Goal: Find specific page/section: Find specific page/section

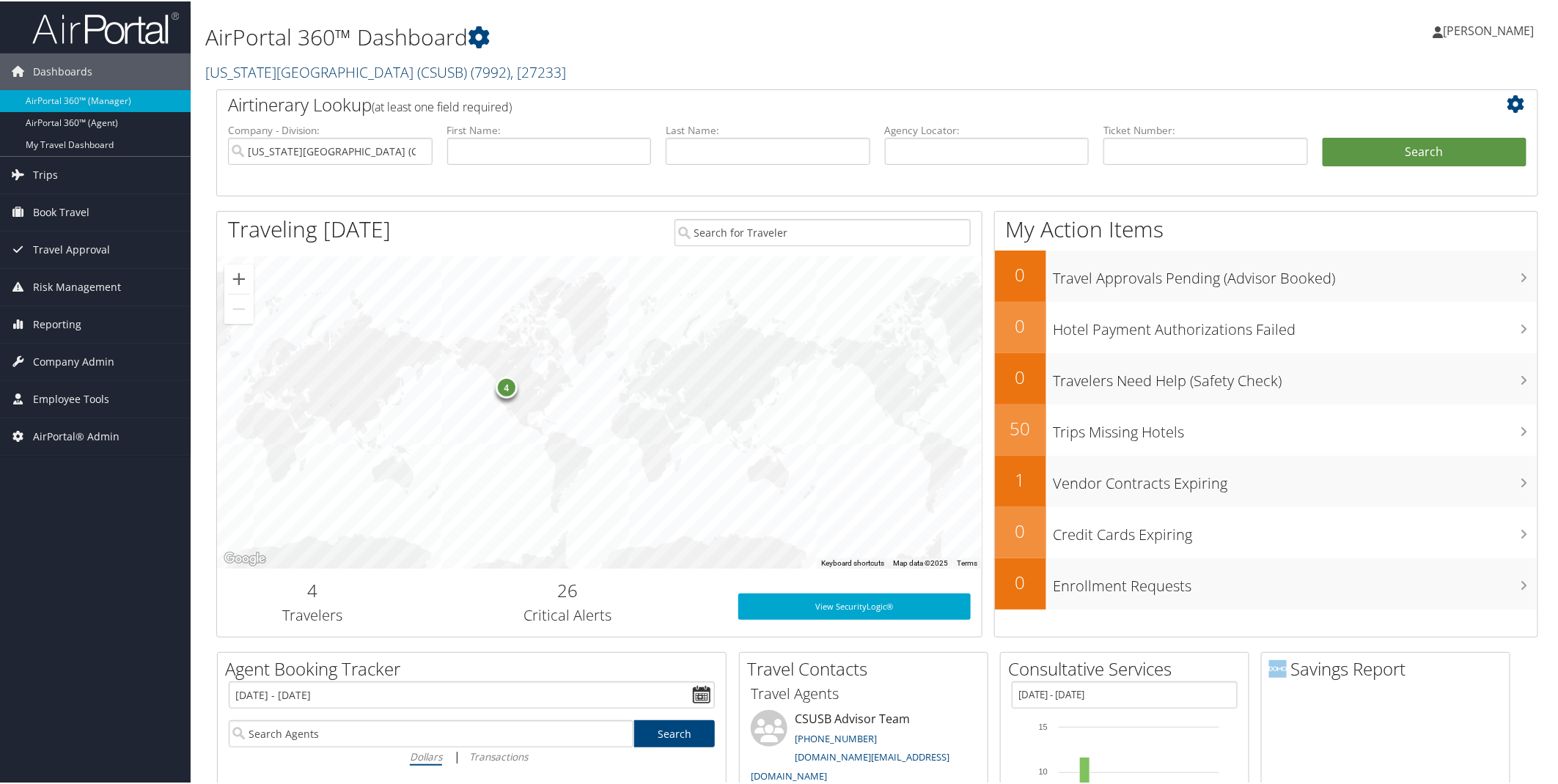
click at [436, 70] on link "California State University San Bernardino (CSUSB) ( 7992 ) , [ 27233 ]" at bounding box center [385, 70] width 361 height 19
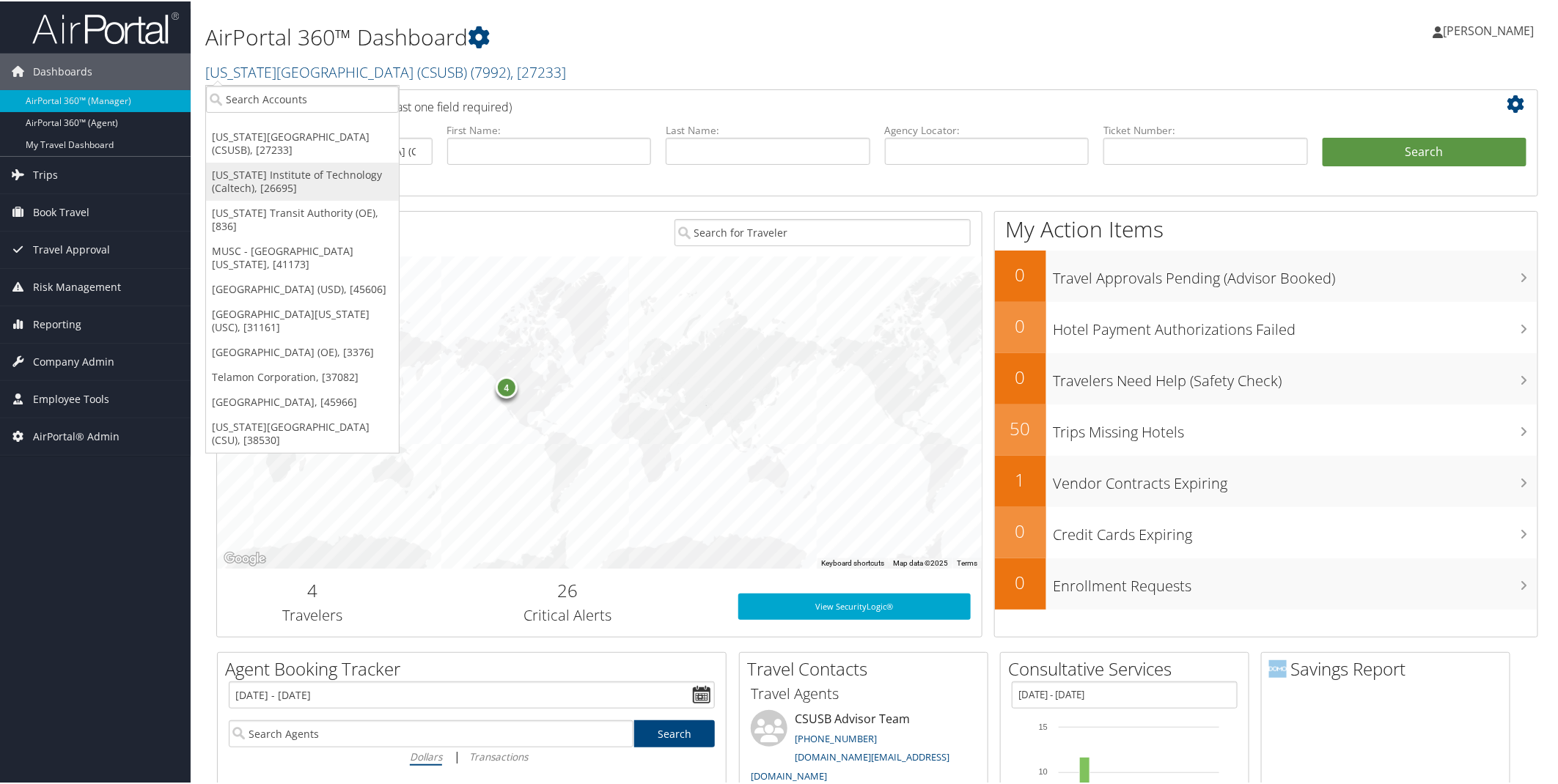
click at [297, 177] on link "[US_STATE] Institute of Technology (Caltech), [26695]" at bounding box center [302, 180] width 193 height 38
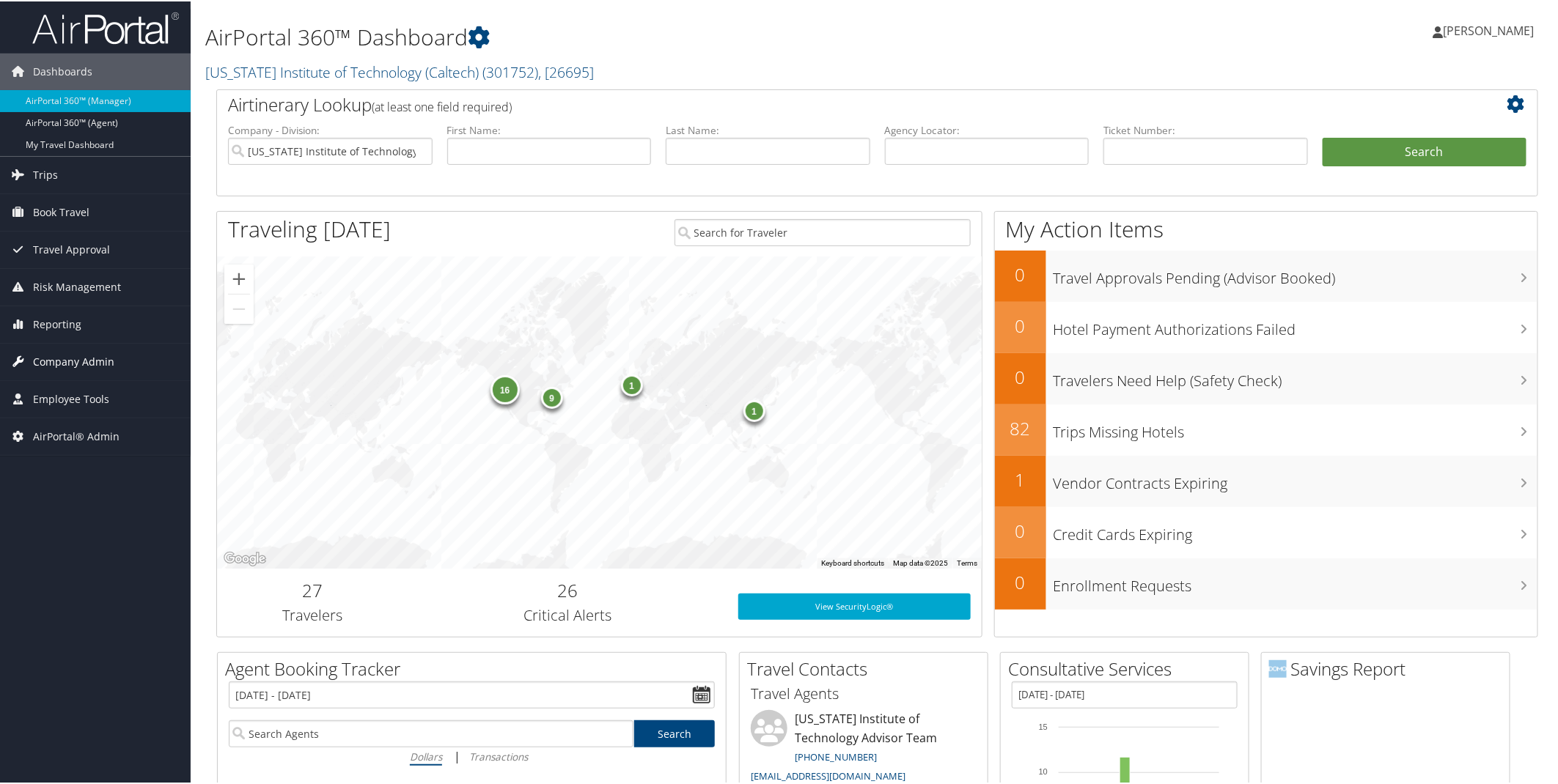
click at [56, 364] on span "Company Admin" at bounding box center [73, 361] width 82 height 37
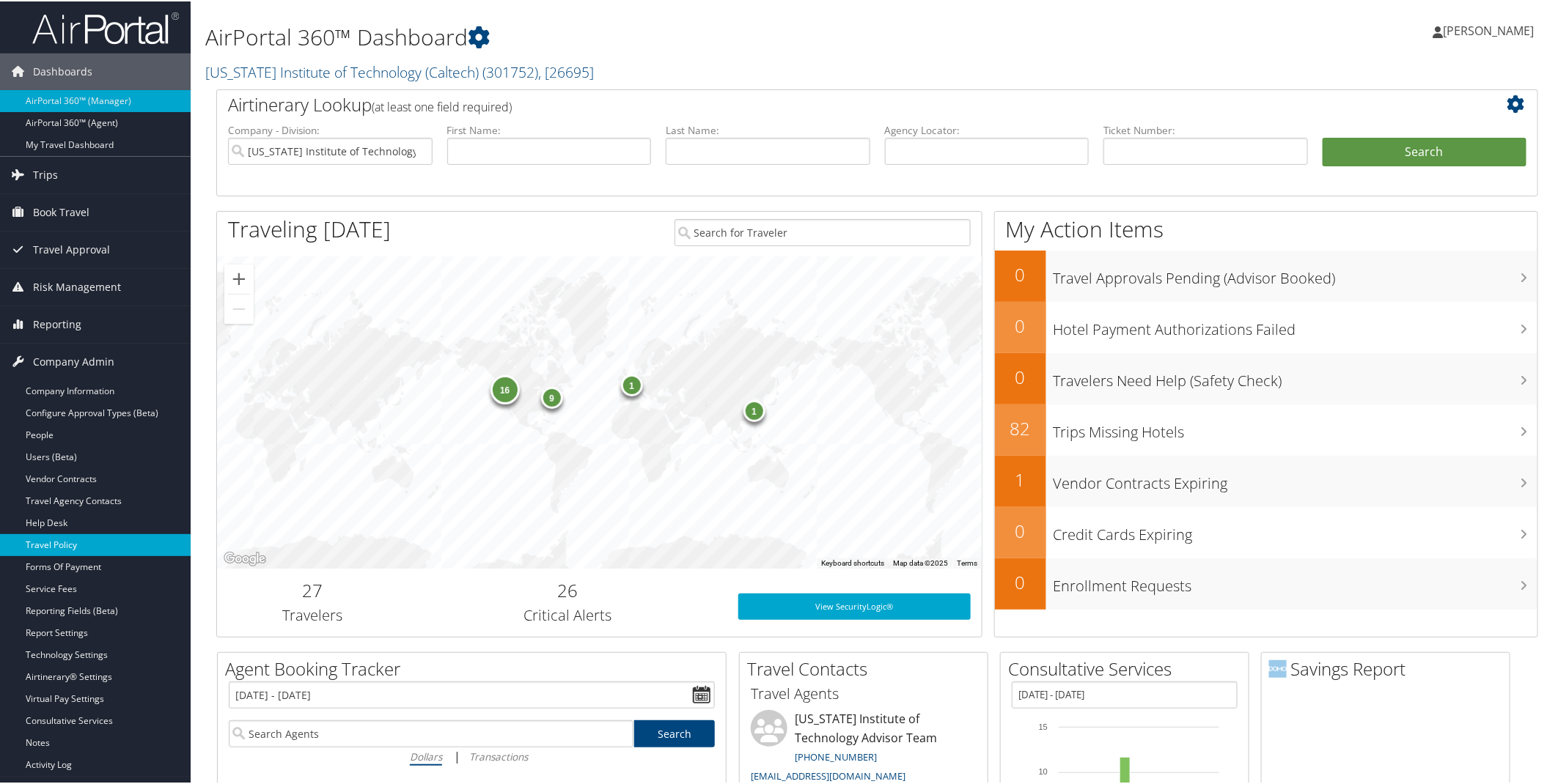
click at [52, 544] on link "Travel Policy" at bounding box center [95, 543] width 190 height 22
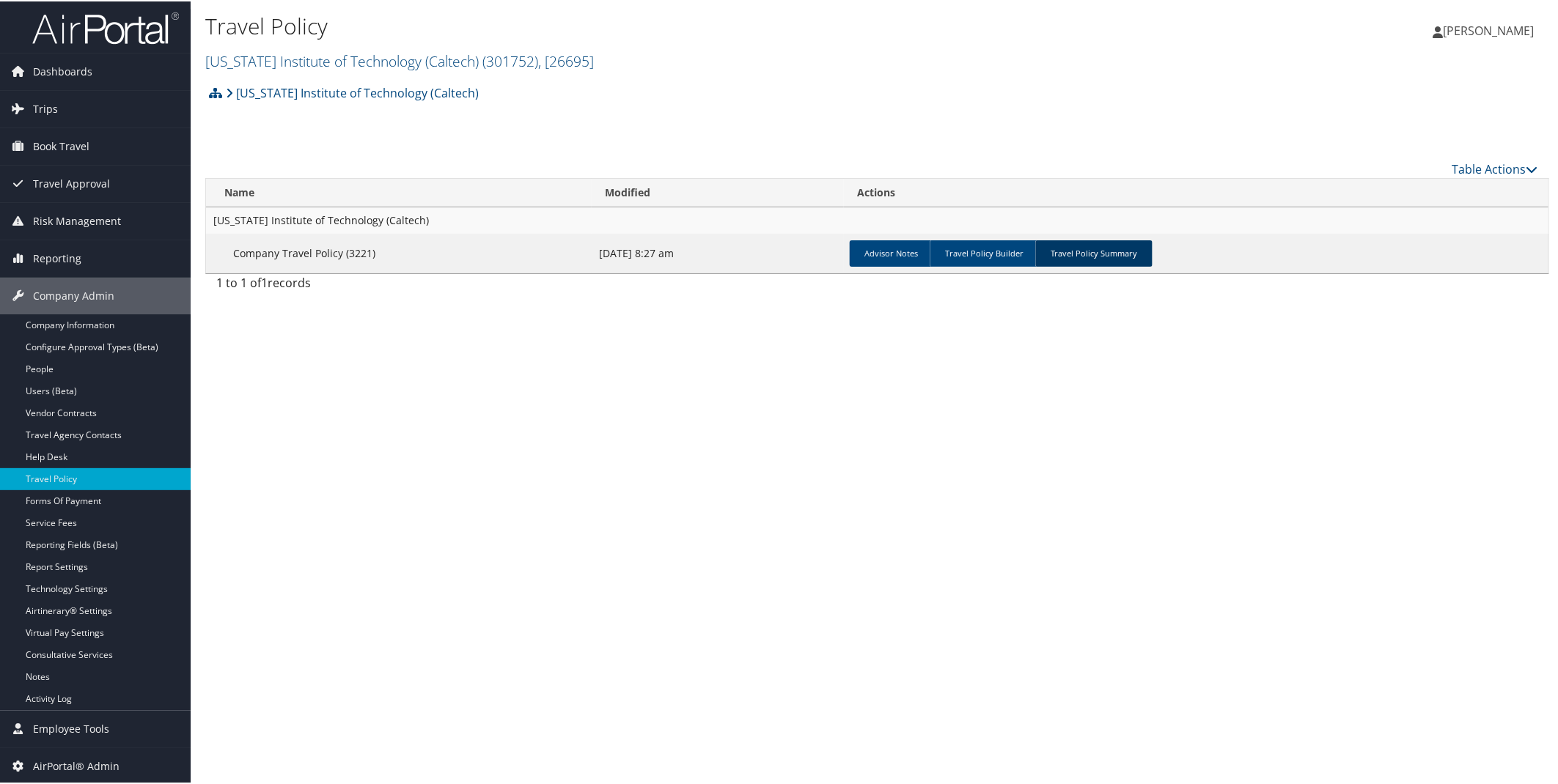
click at [1092, 253] on link "Travel Policy Summary" at bounding box center [1094, 252] width 117 height 26
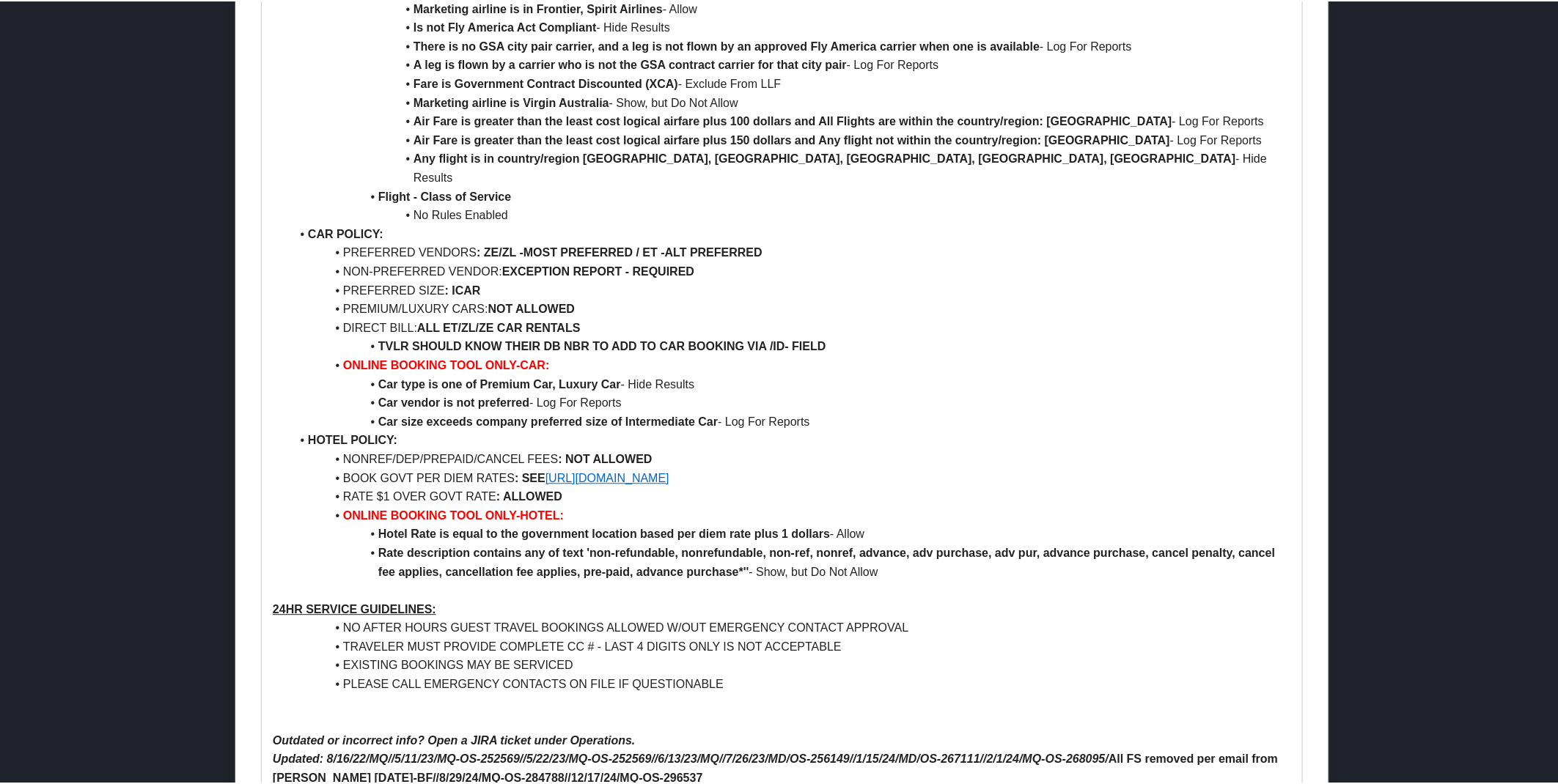
scroll to position [1773, 0]
